Goal: Register for event/course

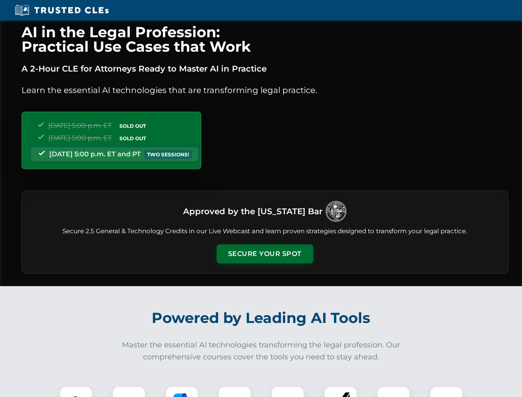
click at [265, 254] on button "Secure Your Spot" at bounding box center [265, 253] width 97 height 19
click at [76, 391] on img at bounding box center [76, 403] width 24 height 24
